Goal: Transaction & Acquisition: Purchase product/service

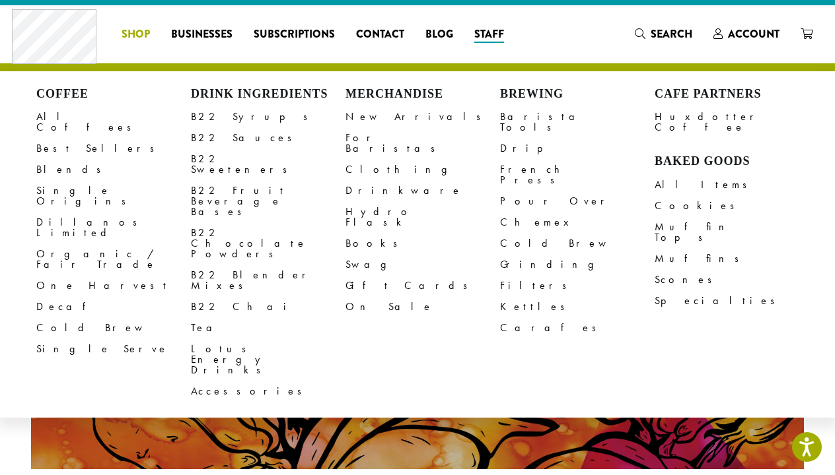
click at [125, 34] on span "Shop" at bounding box center [135, 34] width 28 height 17
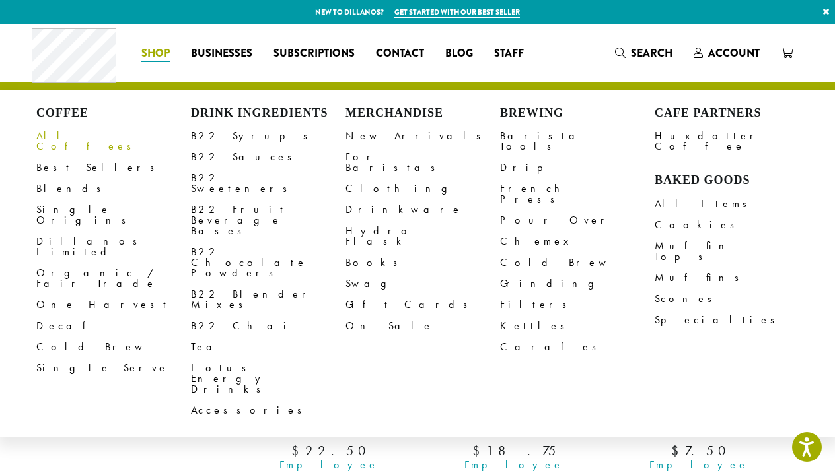
click at [57, 137] on link "All Coffees" at bounding box center [113, 141] width 155 height 32
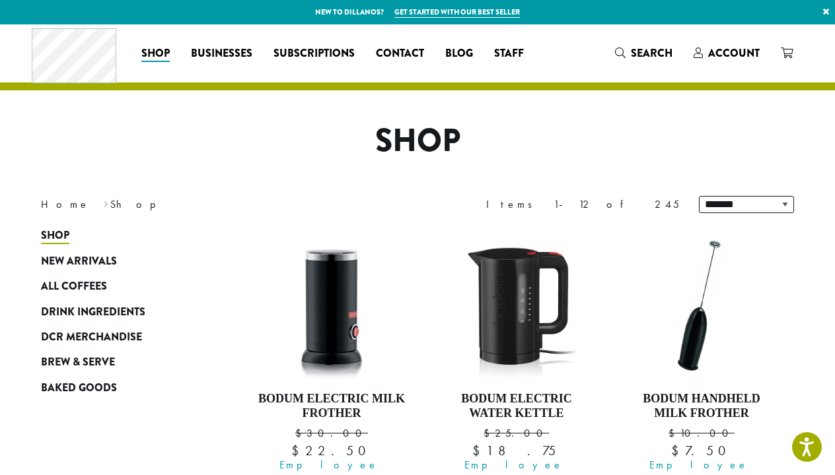
click at [627, 47] on span "Search" at bounding box center [643, 54] width 57 height 17
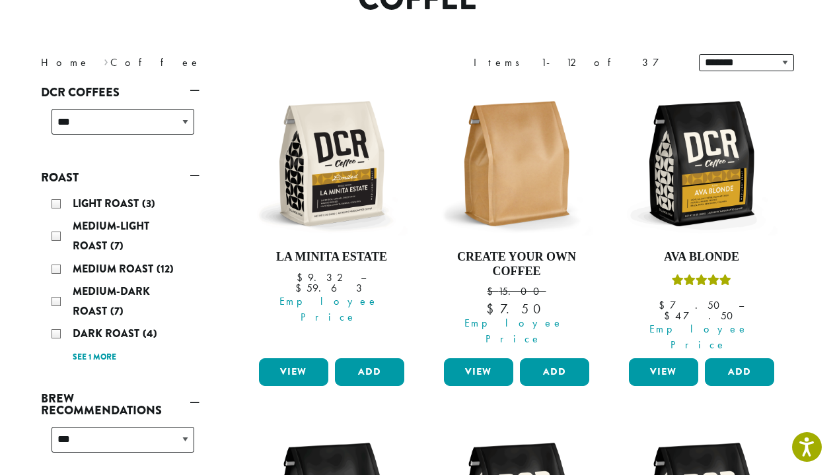
scroll to position [136, 0]
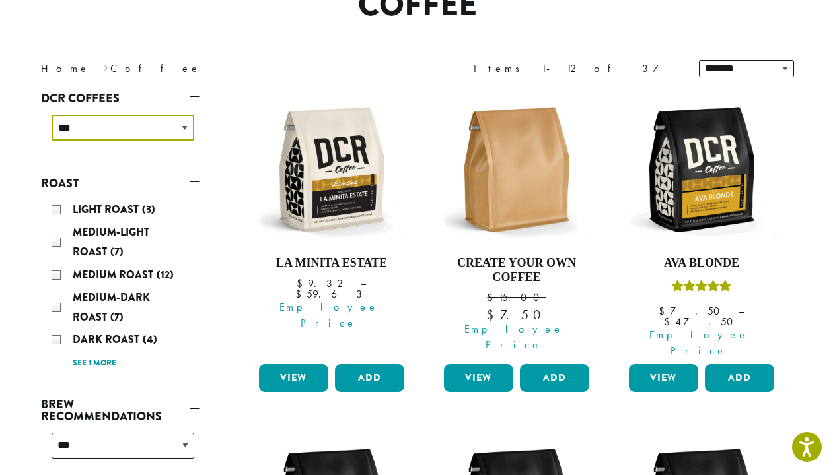
select select "**********"
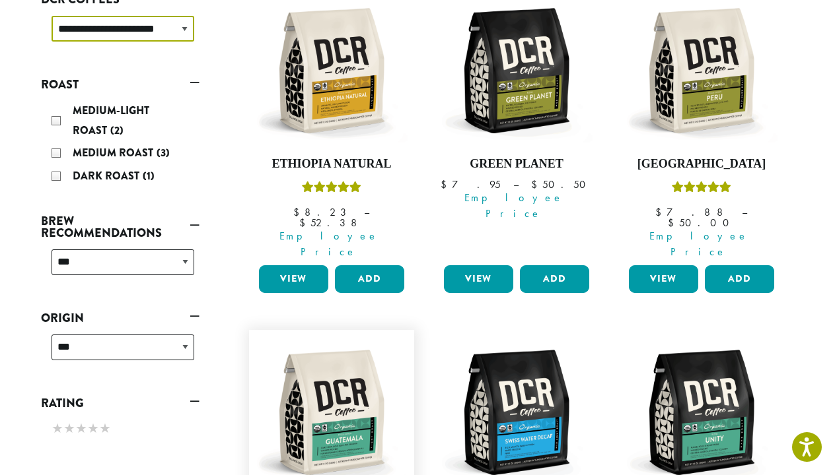
scroll to position [210, 0]
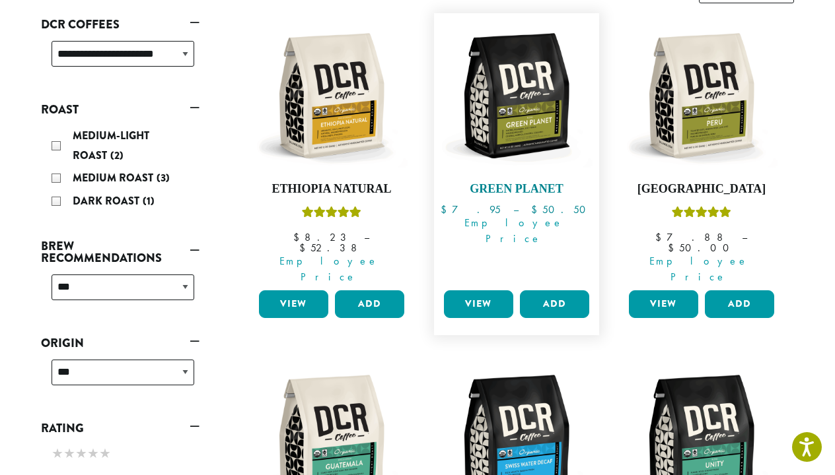
click at [483, 132] on img at bounding box center [516, 96] width 152 height 152
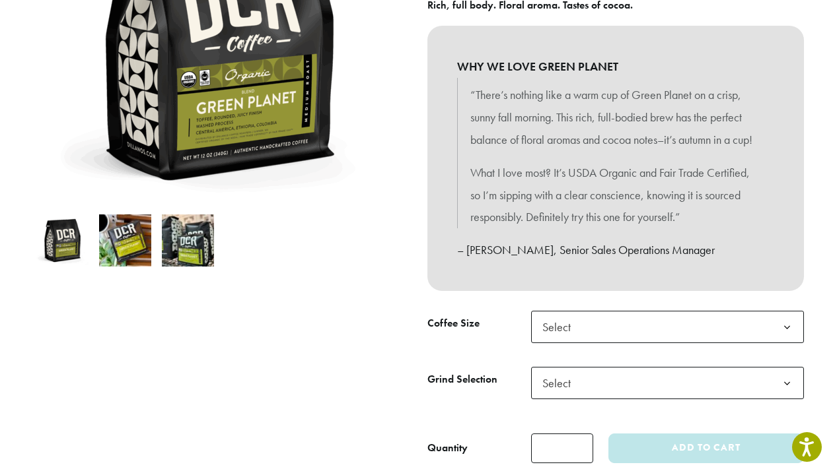
scroll to position [289, 0]
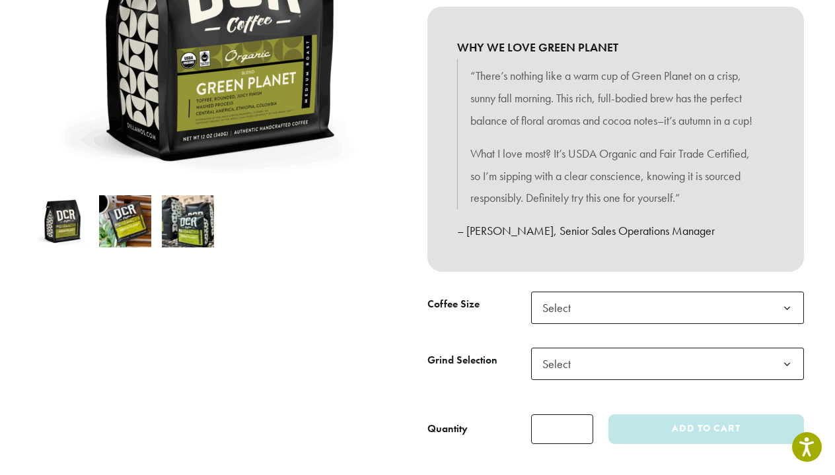
click at [185, 230] on img at bounding box center [188, 221] width 52 height 52
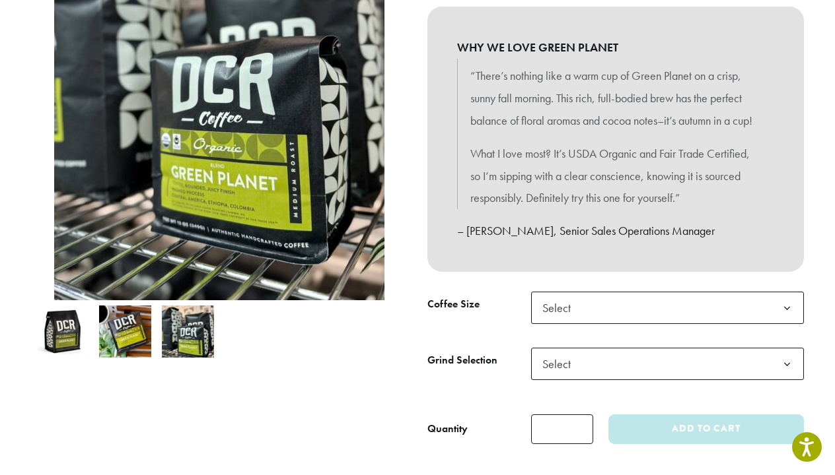
click at [145, 337] on img at bounding box center [125, 332] width 52 height 52
